Goal: Communication & Community: Share content

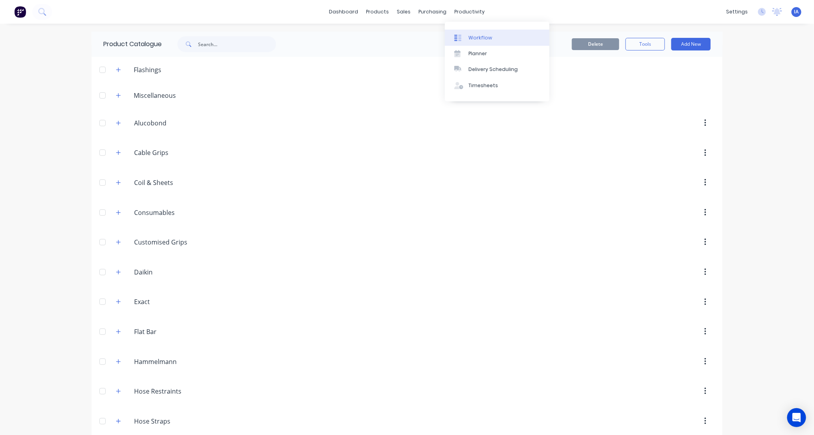
click at [472, 35] on div "Workflow" at bounding box center [480, 37] width 24 height 7
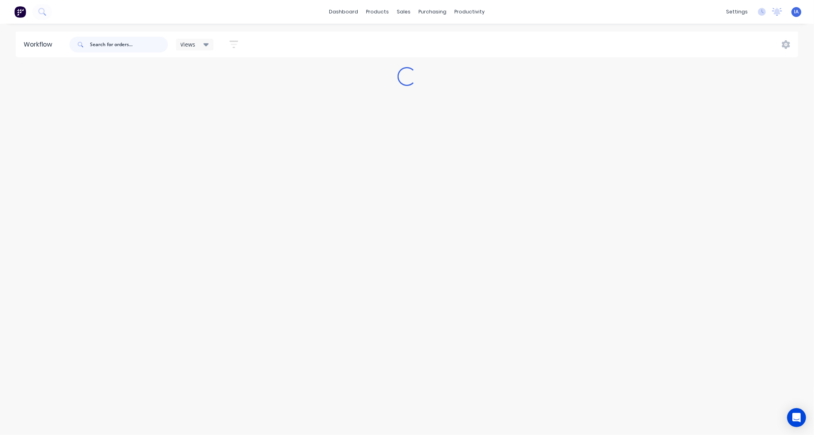
click at [104, 44] on input "text" at bounding box center [129, 45] width 78 height 16
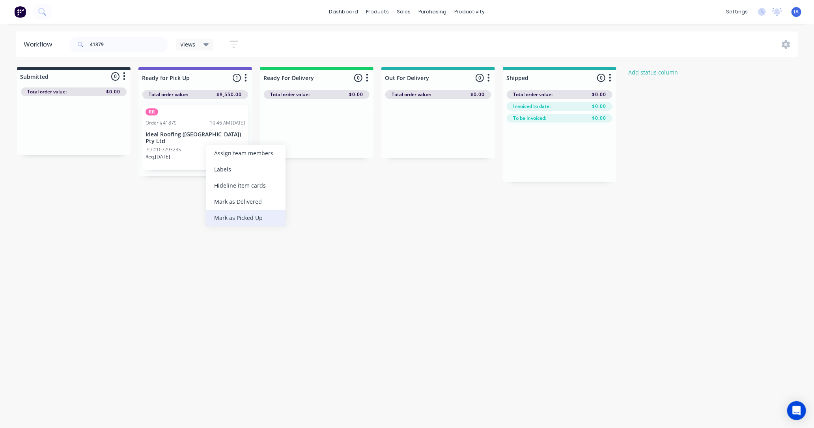
click at [252, 218] on div "Mark as Picked Up" at bounding box center [245, 218] width 79 height 16
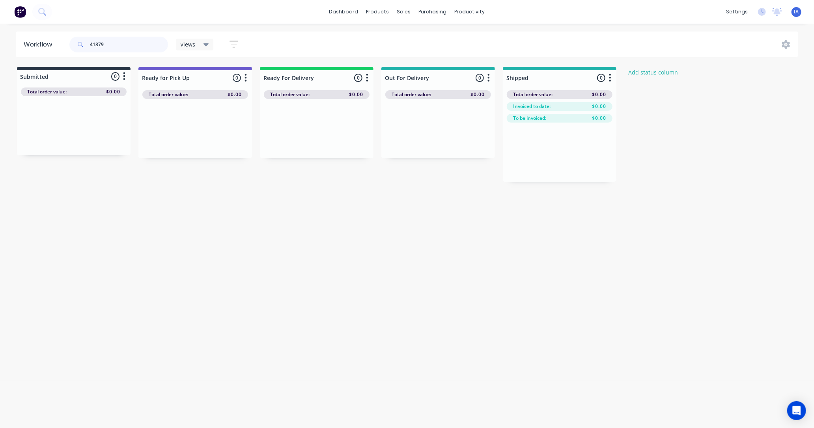
click at [115, 45] on input "41879" at bounding box center [129, 45] width 78 height 16
type input "4"
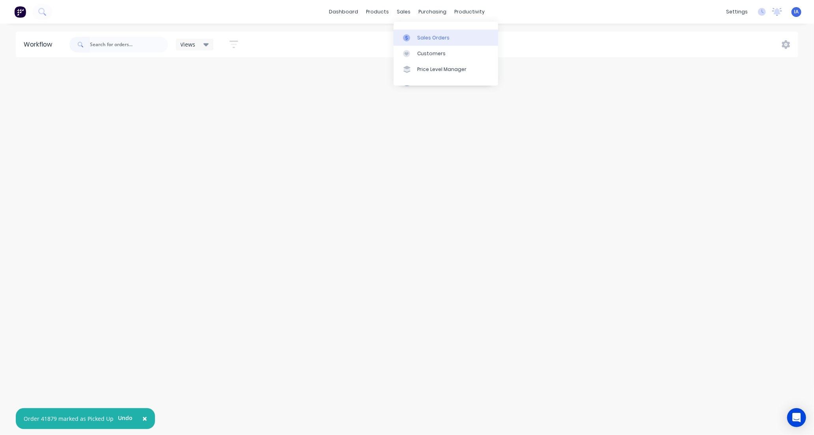
click at [427, 39] on div "Sales Orders" at bounding box center [433, 37] width 32 height 7
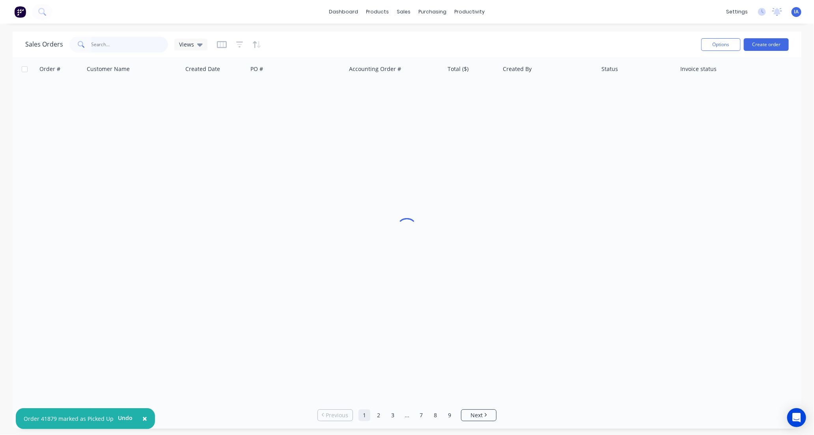
click at [99, 41] on input "text" at bounding box center [129, 45] width 77 height 16
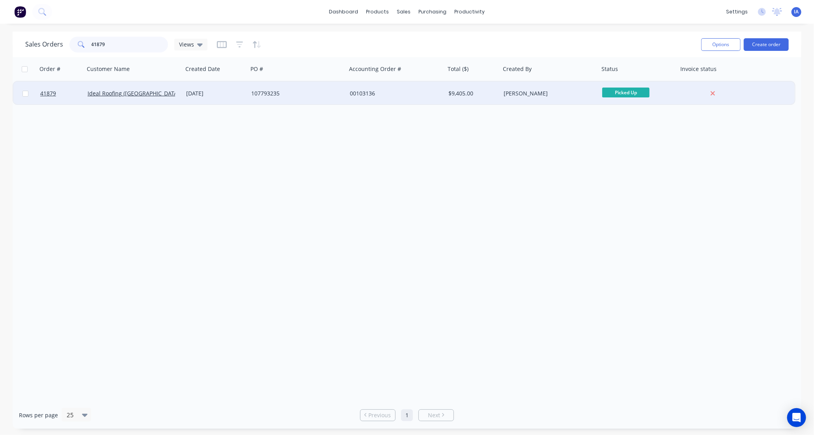
type input "41879"
click at [166, 96] on div "Ideal Roofing ([GEOGRAPHIC_DATA]) Pty Ltd" at bounding box center [132, 93] width 88 height 8
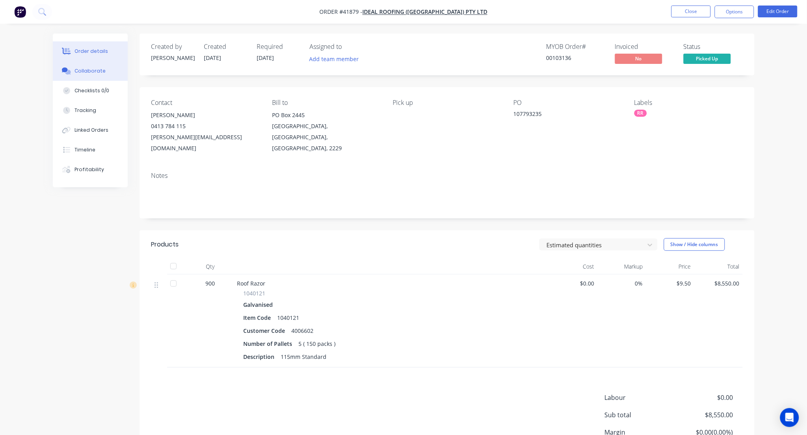
click at [97, 70] on div "Collaborate" at bounding box center [90, 70] width 31 height 7
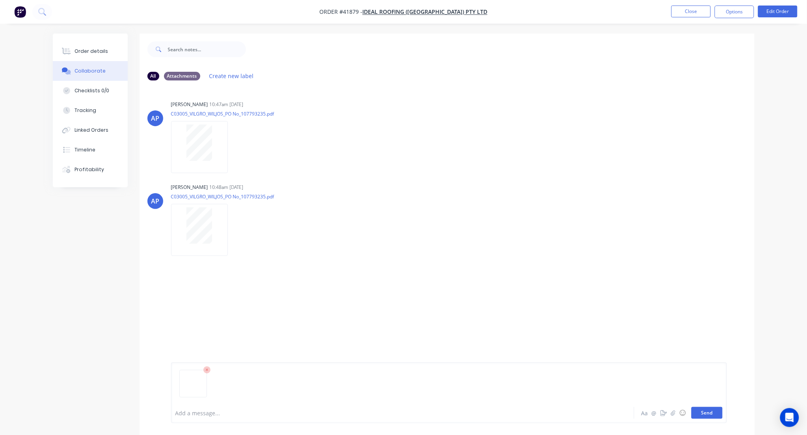
click at [712, 415] on button "Send" at bounding box center [706, 413] width 31 height 12
click at [700, 9] on button "Close" at bounding box center [690, 12] width 39 height 12
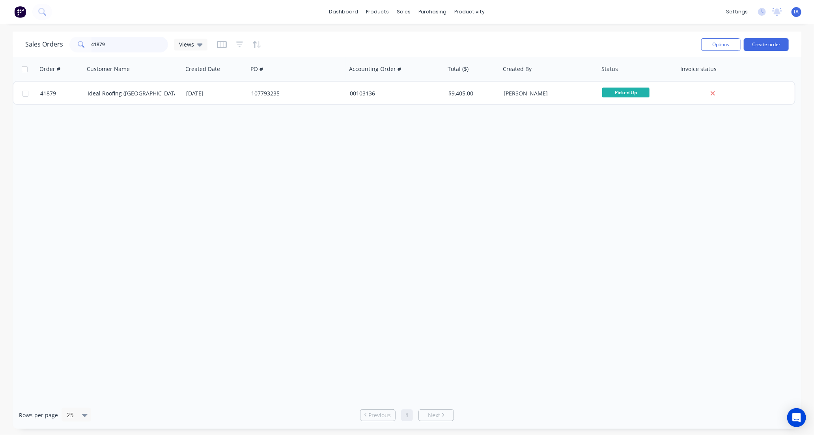
click at [129, 44] on input "41879" at bounding box center [129, 45] width 77 height 16
type input "4"
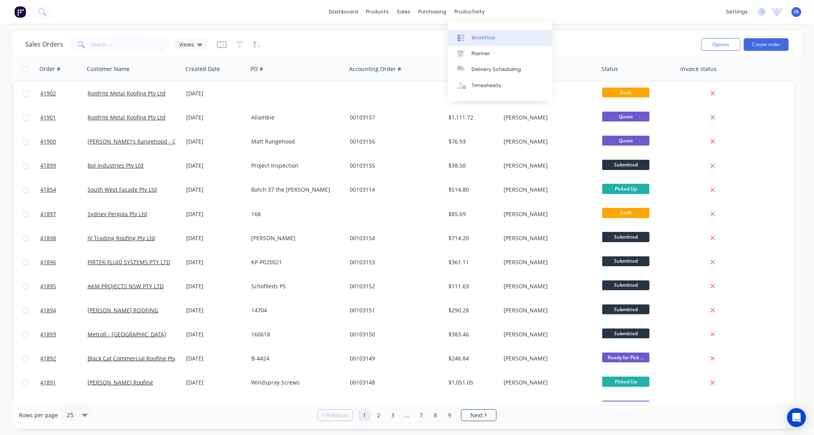
click at [514, 33] on link "Workflow" at bounding box center [500, 38] width 104 height 16
